Goal: Information Seeking & Learning: Learn about a topic

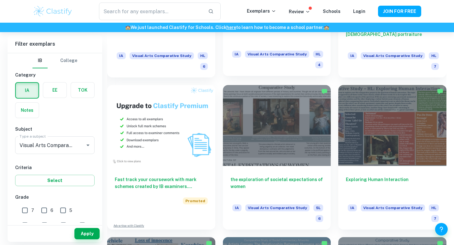
scroll to position [418, 0]
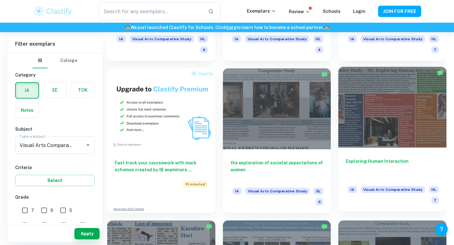
click at [378, 115] on div at bounding box center [392, 107] width 108 height 81
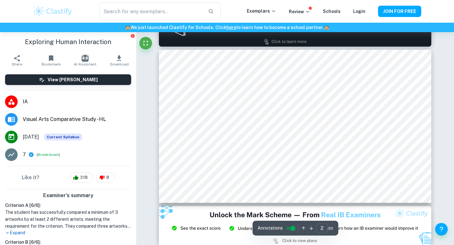
scroll to position [190, 0]
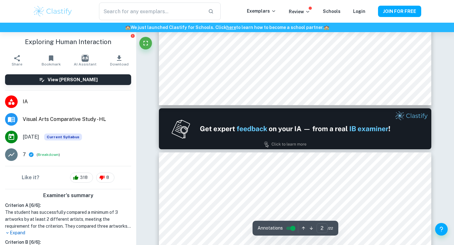
type input "1"
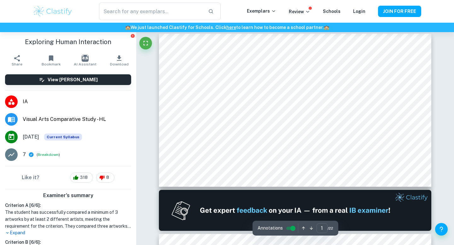
scroll to position [0, 0]
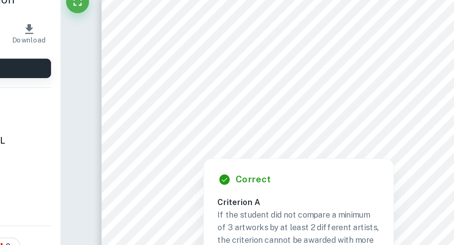
click at [223, 108] on div at bounding box center [222, 106] width 32 height 7
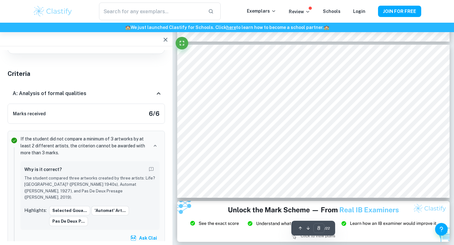
scroll to position [1423, 0]
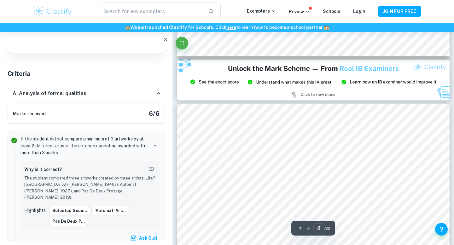
type input "9"
